Goal: Task Accomplishment & Management: Manage account settings

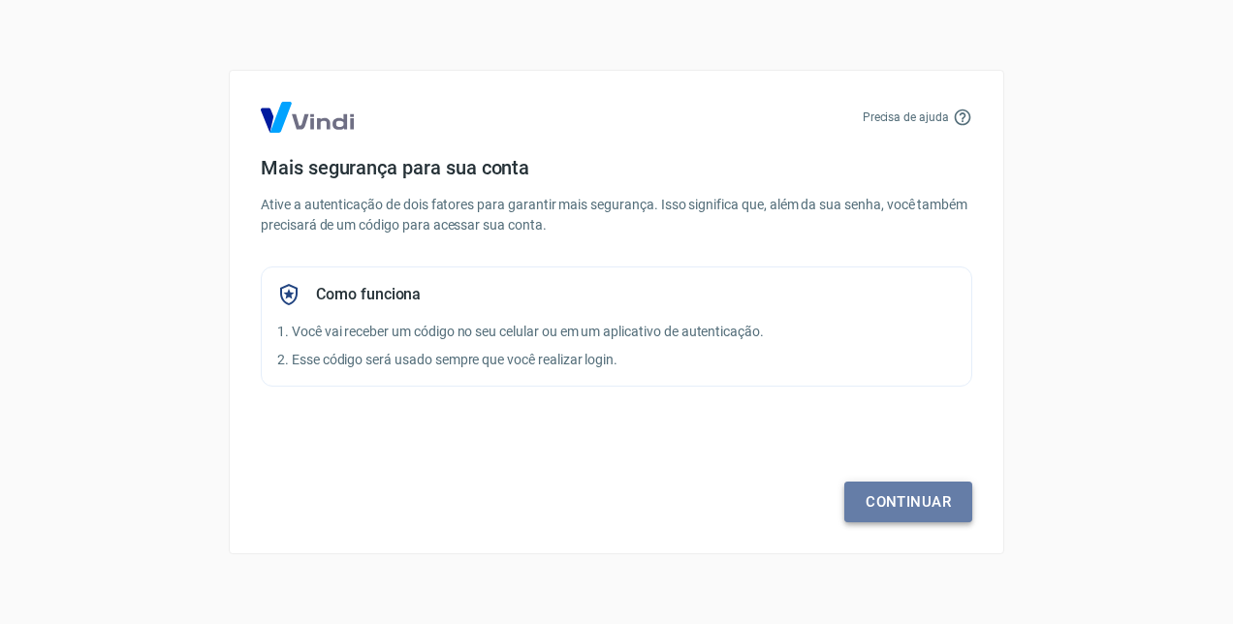
click at [941, 502] on link "Continuar" at bounding box center [908, 502] width 128 height 41
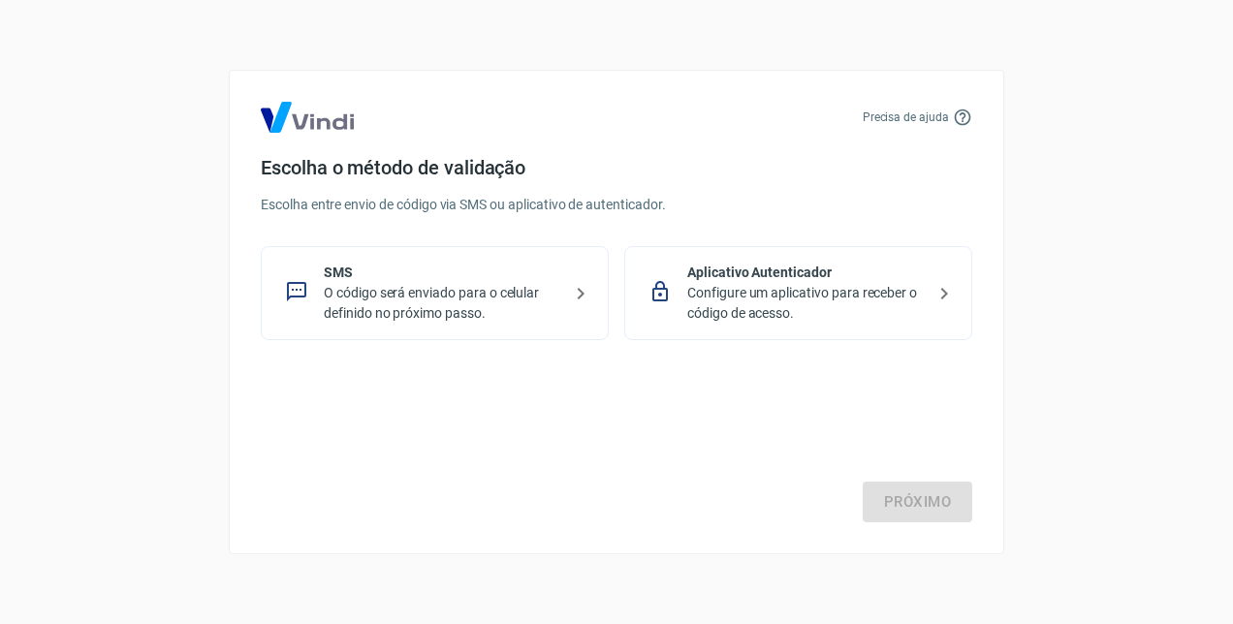
click at [738, 294] on p "Configure um aplicativo para receber o código de acesso." at bounding box center [806, 303] width 238 height 41
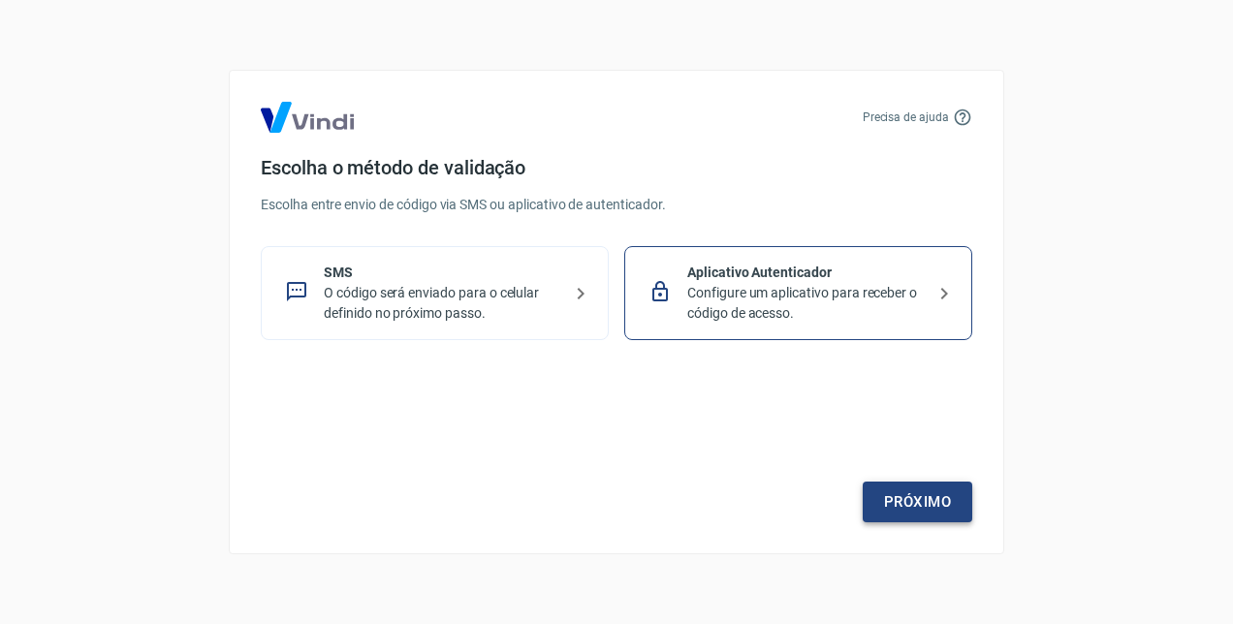
click at [904, 514] on link "Próximo" at bounding box center [918, 502] width 110 height 41
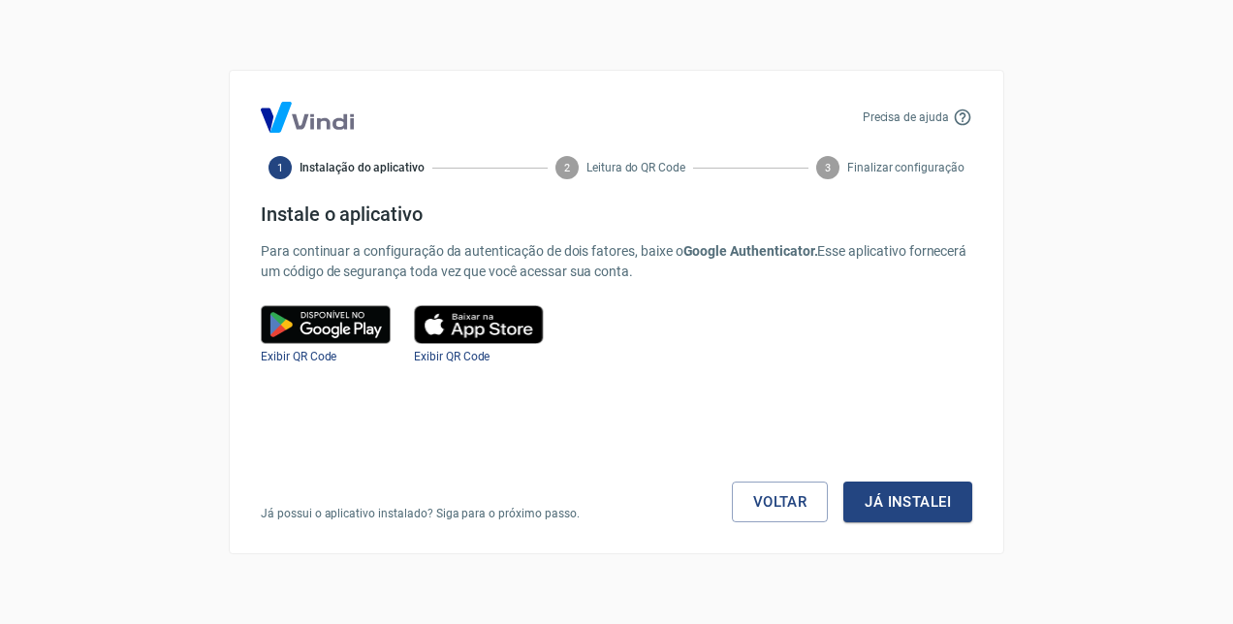
click at [369, 334] on img at bounding box center [326, 324] width 130 height 39
click at [339, 320] on img at bounding box center [326, 324] width 130 height 39
click at [323, 329] on img at bounding box center [326, 324] width 130 height 39
